Goal: Information Seeking & Learning: Check status

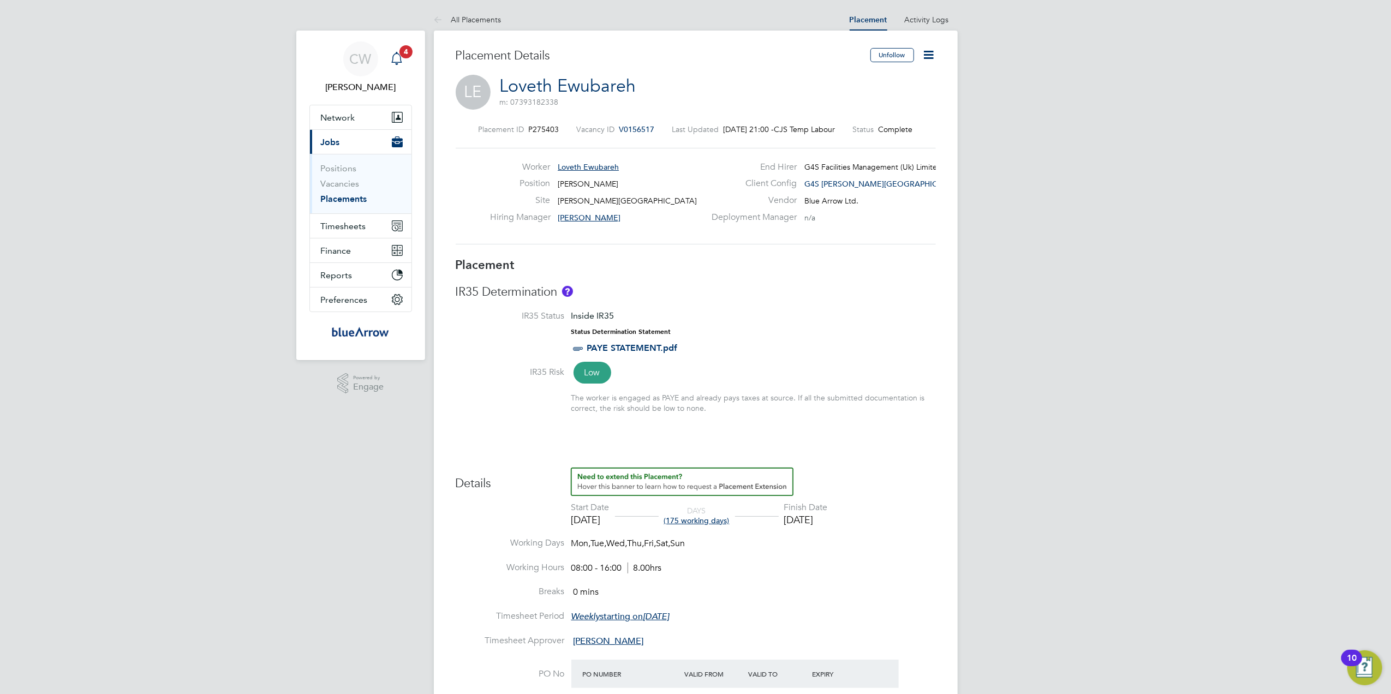
click at [411, 51] on span "4" at bounding box center [405, 51] width 13 height 13
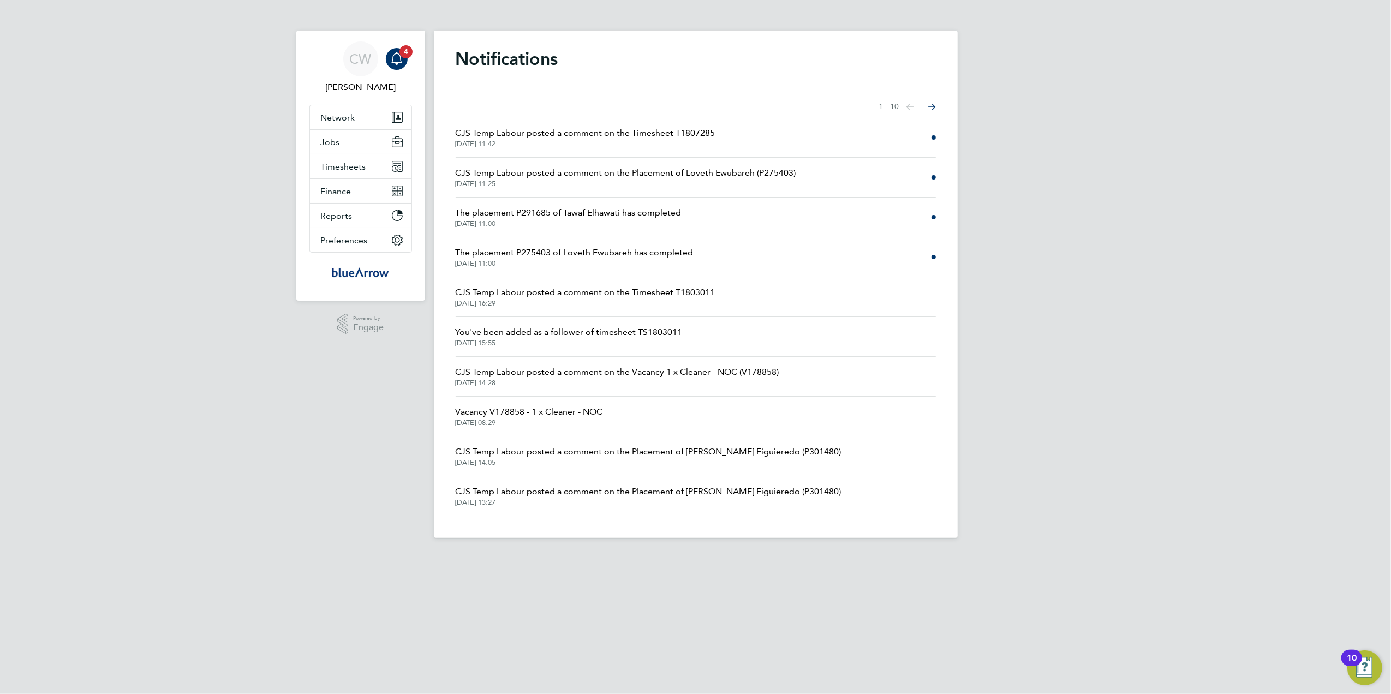
click at [626, 256] on span "The placement P275403 of Loveth Ewubareh has completed" at bounding box center [575, 252] width 238 height 13
click at [572, 183] on span "[DATE] 11:25" at bounding box center [626, 183] width 340 height 9
click at [1249, 101] on div "CW [PERSON_NAME] Notifications Applications: Network Team Members Businesses Si…" at bounding box center [695, 277] width 1391 height 555
